Goal: Task Accomplishment & Management: Use online tool/utility

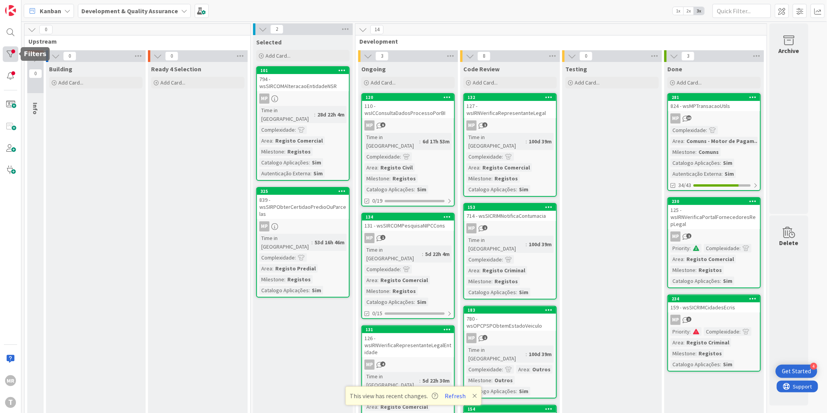
click at [6, 58] on div at bounding box center [11, 54] width 16 height 16
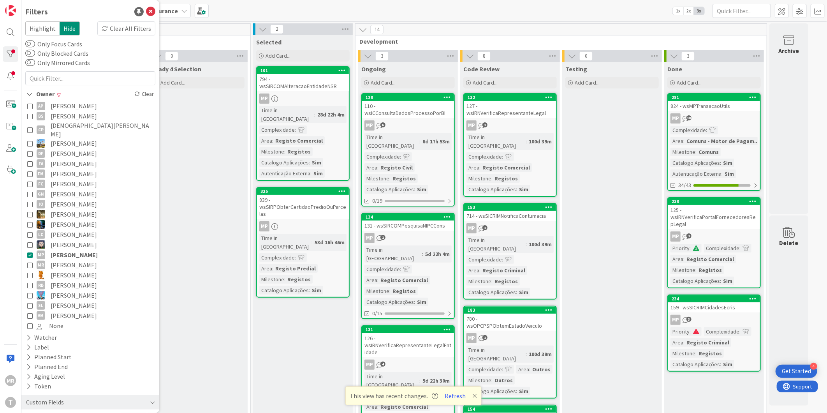
click at [70, 250] on span "[PERSON_NAME]" at bounding box center [74, 255] width 47 height 10
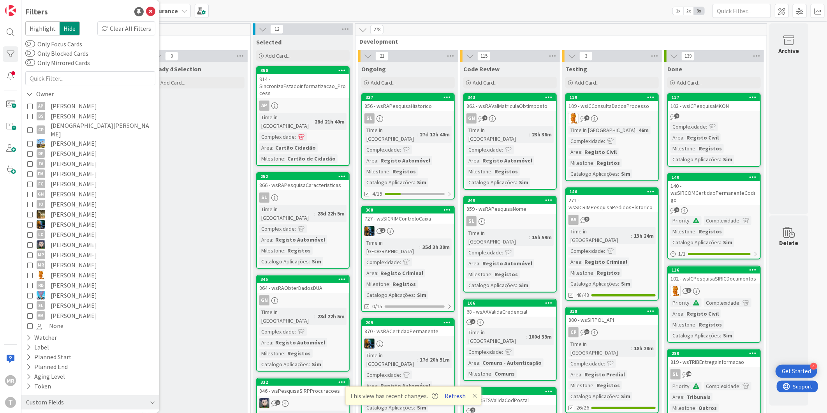
click at [456, 393] on button "Refresh" at bounding box center [455, 396] width 26 height 10
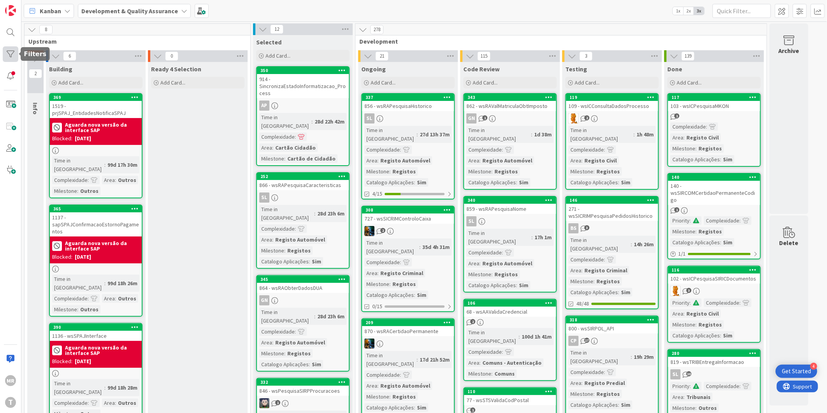
click at [4, 52] on div at bounding box center [11, 54] width 16 height 16
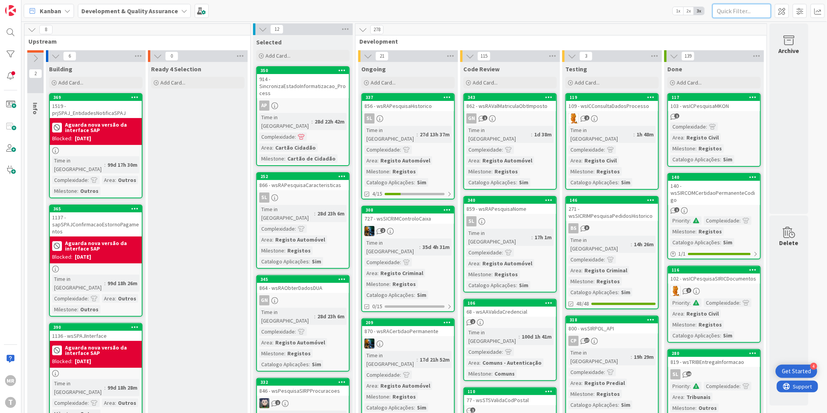
click at [734, 6] on input "text" at bounding box center [742, 11] width 58 height 14
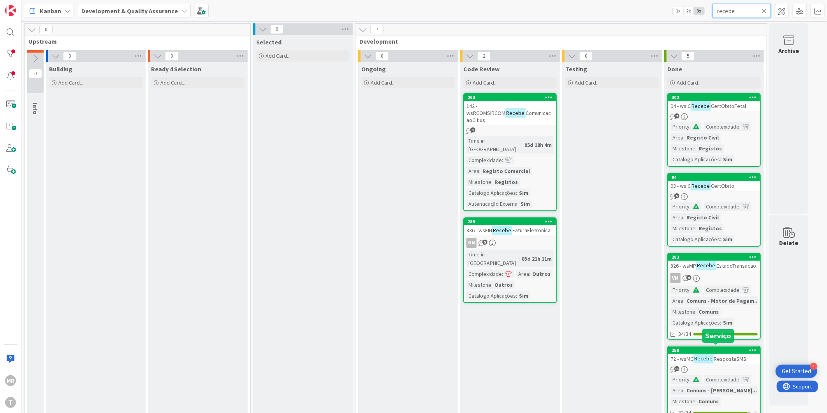
type input "recebe"
click at [716, 350] on div "258" at bounding box center [716, 349] width 88 height 5
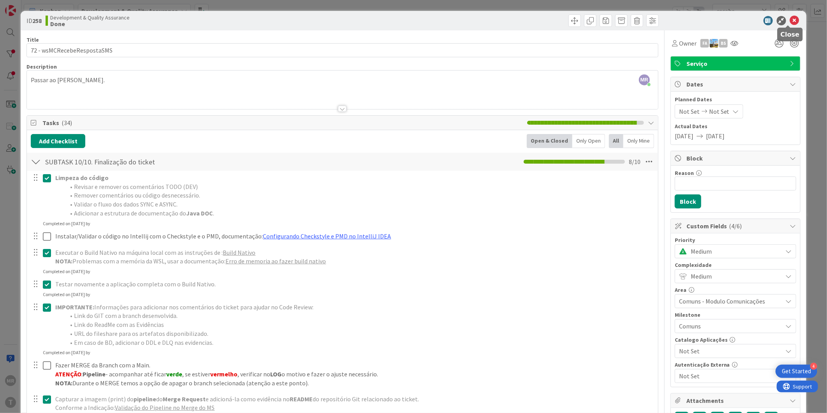
click at [790, 20] on icon at bounding box center [794, 20] width 9 height 9
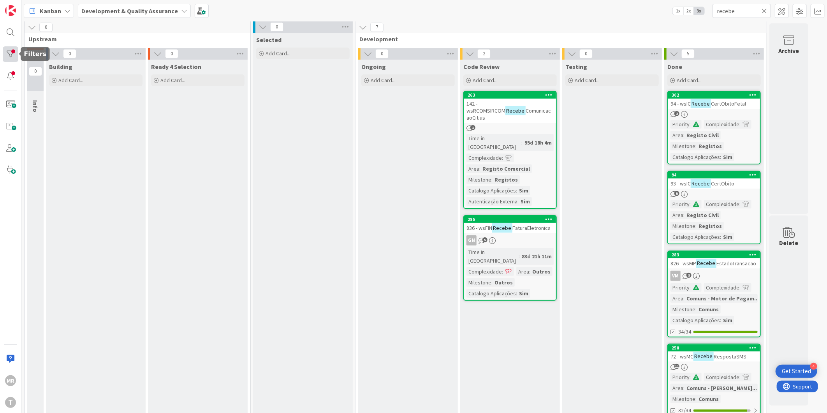
click at [9, 55] on div at bounding box center [11, 54] width 16 height 16
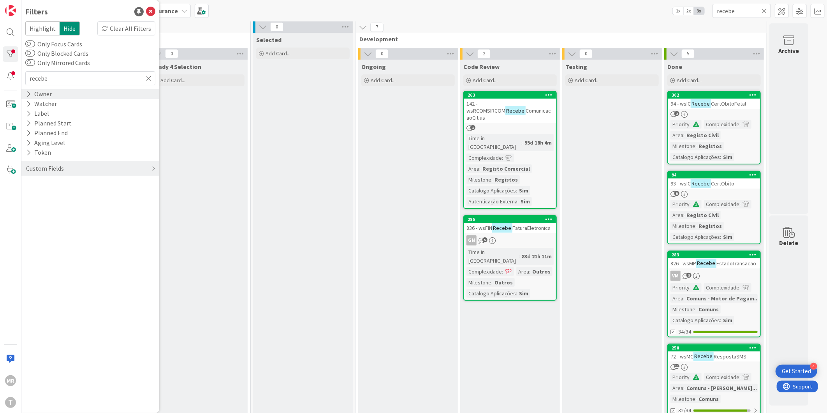
click at [32, 95] on div "Owner" at bounding box center [38, 94] width 27 height 10
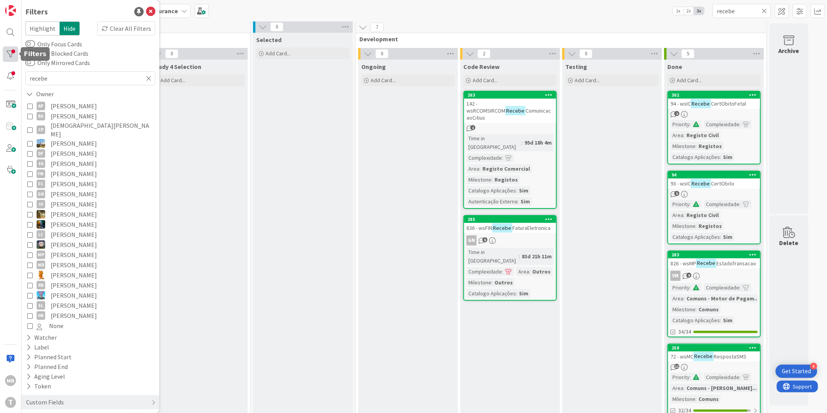
click at [10, 59] on div at bounding box center [11, 54] width 16 height 16
click at [766, 10] on icon at bounding box center [764, 10] width 5 height 7
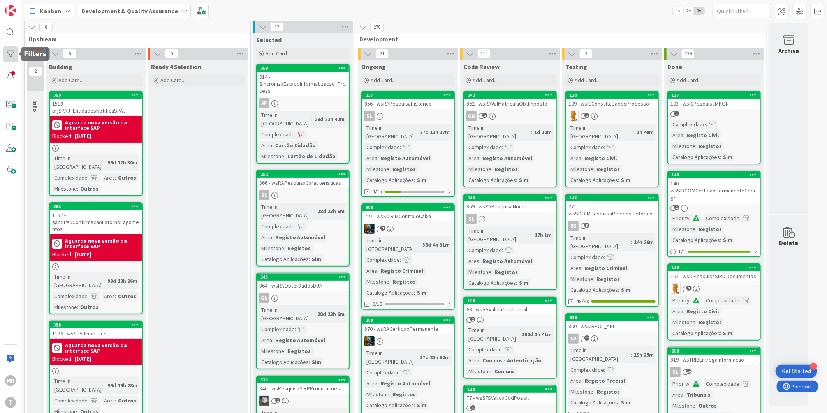
click at [11, 51] on div at bounding box center [11, 54] width 16 height 16
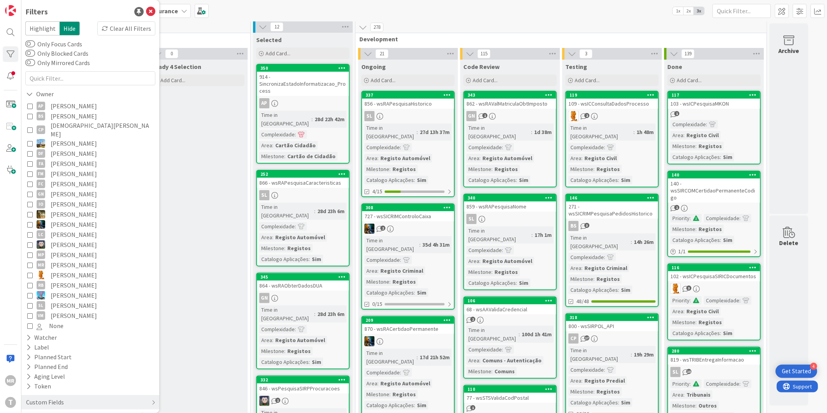
click at [62, 241] on span "[PERSON_NAME]" at bounding box center [74, 245] width 46 height 10
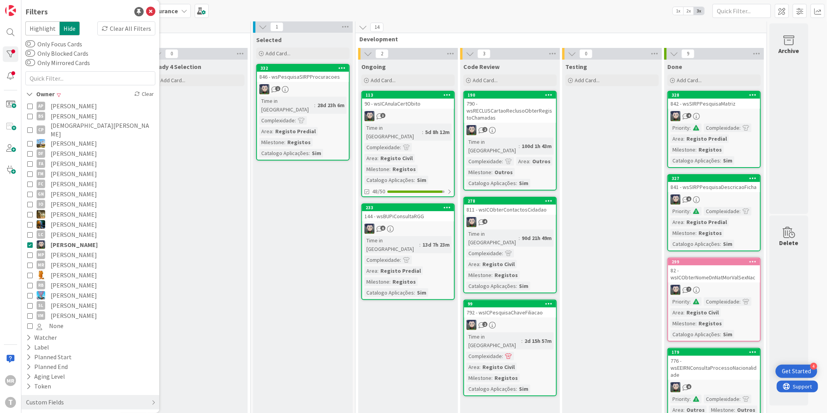
click at [65, 219] on span "[PERSON_NAME]" at bounding box center [74, 224] width 46 height 10
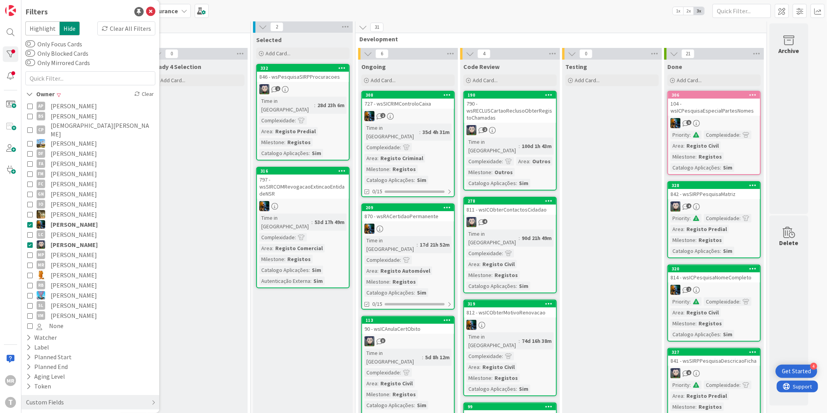
click at [65, 240] on span "[PERSON_NAME]" at bounding box center [74, 245] width 47 height 10
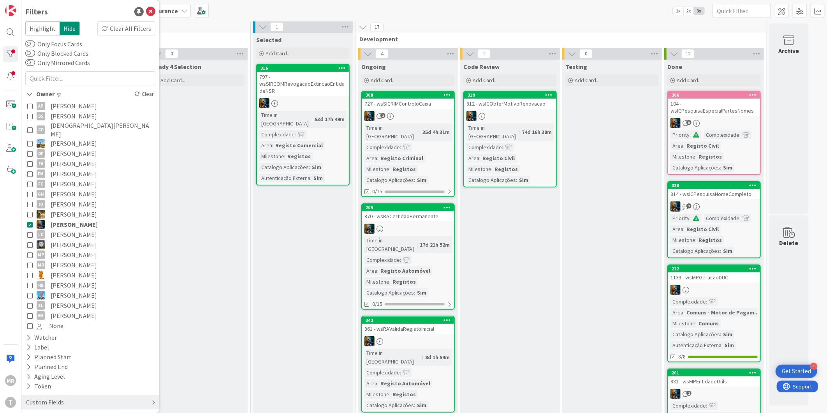
click at [69, 219] on span "[PERSON_NAME]" at bounding box center [74, 224] width 47 height 10
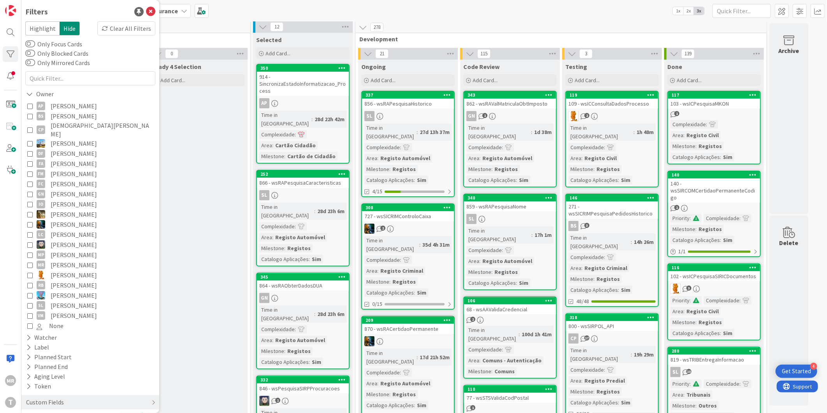
click at [59, 280] on span "[PERSON_NAME]" at bounding box center [74, 285] width 46 height 10
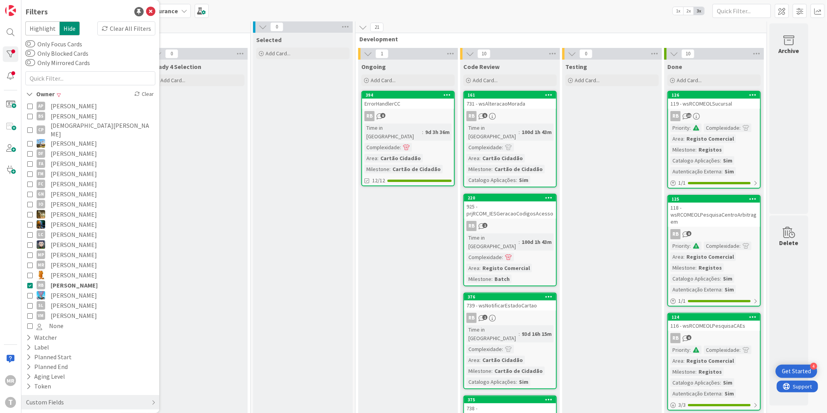
click at [59, 280] on span "[PERSON_NAME]" at bounding box center [74, 285] width 47 height 10
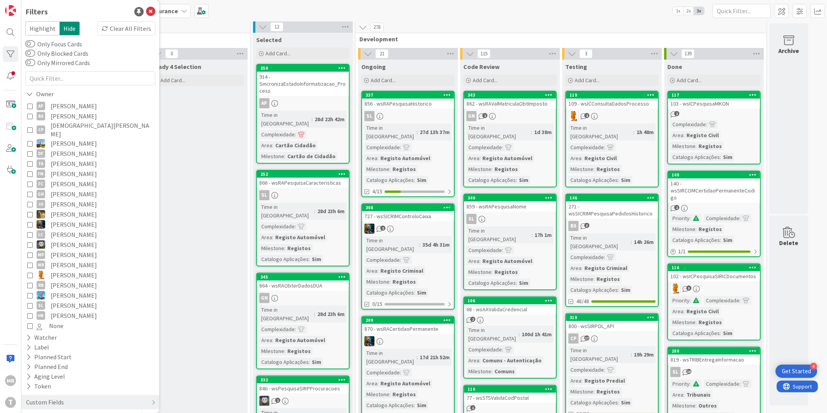
click at [58, 300] on span "[PERSON_NAME]" at bounding box center [74, 305] width 46 height 10
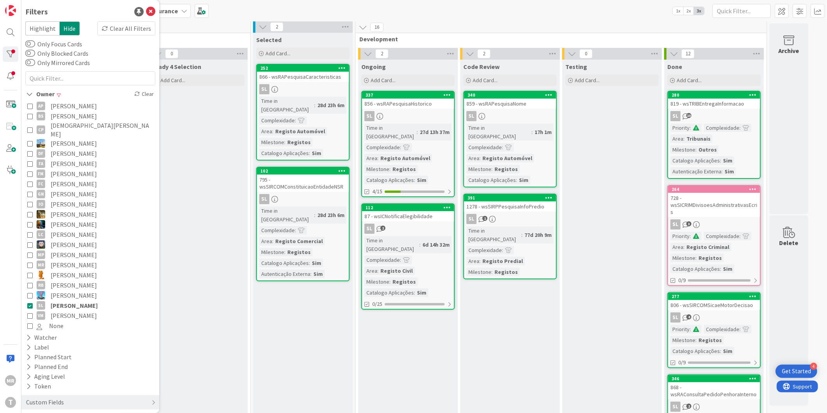
click at [58, 300] on span "[PERSON_NAME]" at bounding box center [74, 305] width 47 height 10
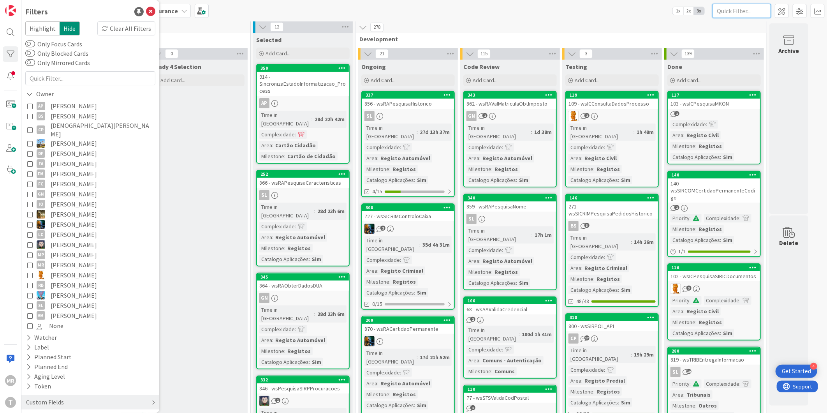
click at [724, 7] on input "text" at bounding box center [742, 11] width 58 height 14
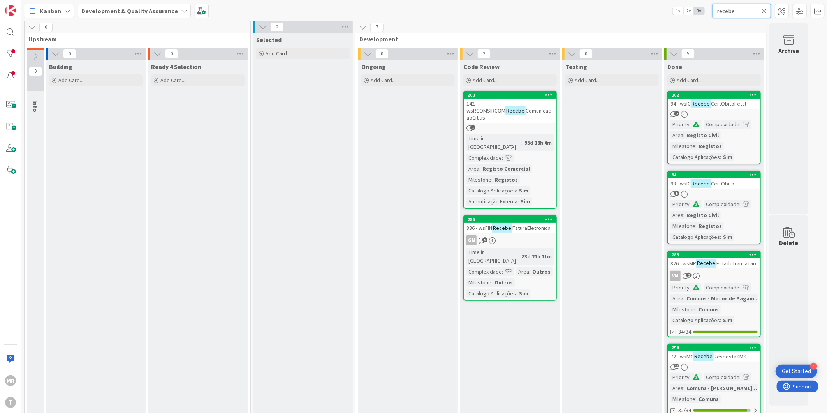
type input "recebe"
click at [764, 10] on icon at bounding box center [764, 10] width 5 height 7
